Goal: Transaction & Acquisition: Purchase product/service

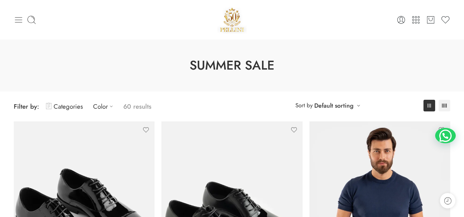
click at [19, 15] on icon at bounding box center [19, 20] width 10 height 10
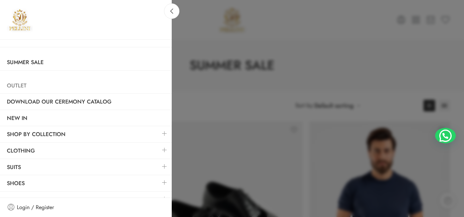
click at [24, 88] on link "Outlet" at bounding box center [86, 86] width 172 height 16
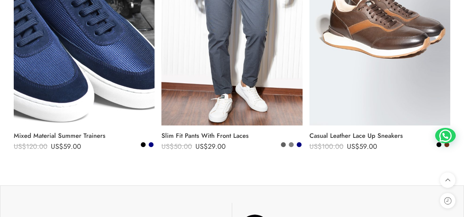
scroll to position [861, 0]
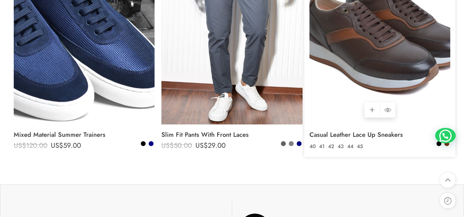
click at [371, 67] on img at bounding box center [379, 31] width 141 height 188
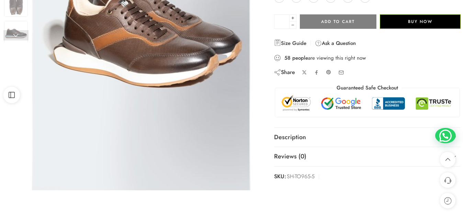
scroll to position [148, 0]
